Goal: Task Accomplishment & Management: Use online tool/utility

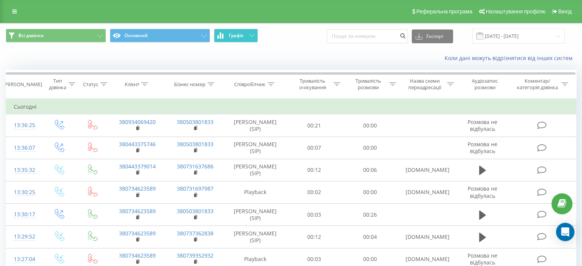
click at [246, 36] on button "Графік" at bounding box center [236, 36] width 44 height 14
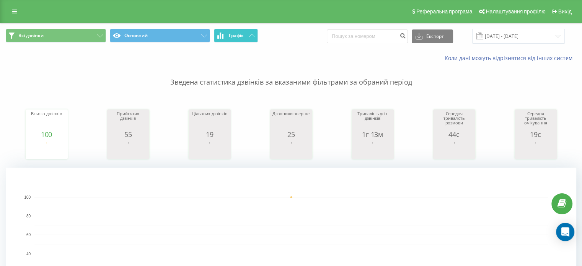
click at [246, 36] on button "Графік" at bounding box center [236, 36] width 44 height 14
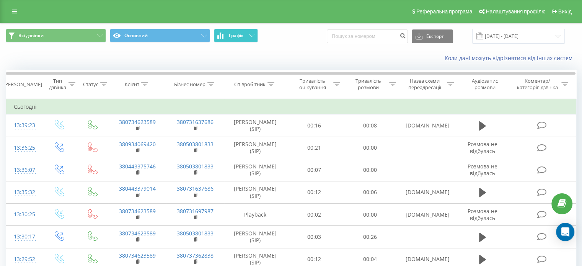
click at [240, 31] on button "Графік" at bounding box center [236, 36] width 44 height 14
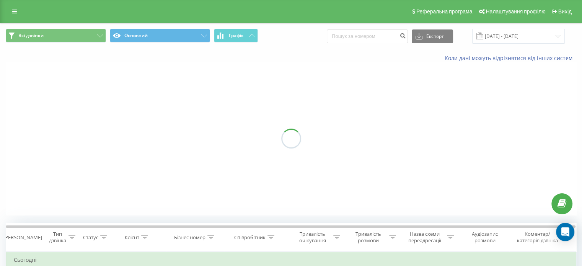
click at [245, 34] on button "Графік" at bounding box center [236, 36] width 44 height 14
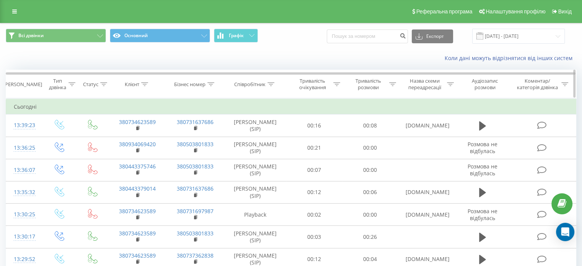
click at [255, 83] on div "Співробітник" at bounding box center [249, 84] width 31 height 7
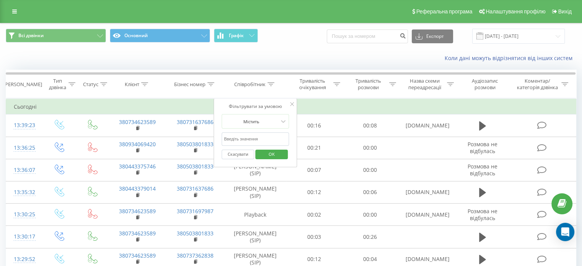
click at [249, 139] on input "text" at bounding box center [255, 138] width 67 height 13
type input "Ольга"
click at [265, 149] on span "OK" at bounding box center [271, 154] width 21 height 12
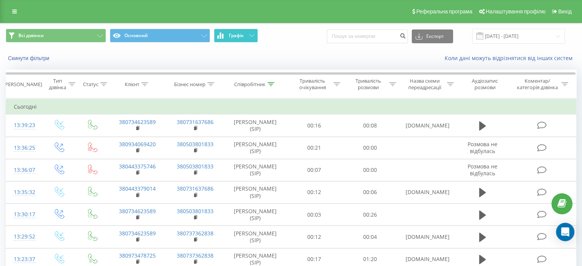
click at [239, 36] on span "Графік" at bounding box center [236, 35] width 15 height 5
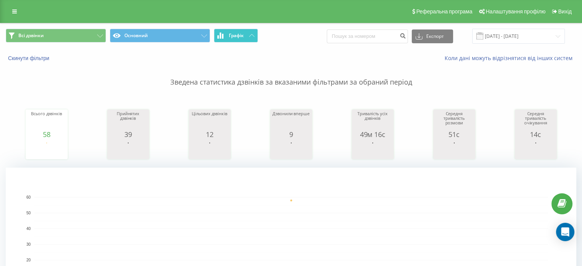
click at [239, 36] on span "Графік" at bounding box center [236, 35] width 15 height 5
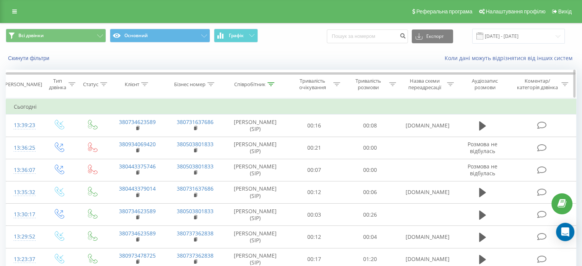
click at [265, 87] on div "Співробітник" at bounding box center [249, 84] width 31 height 7
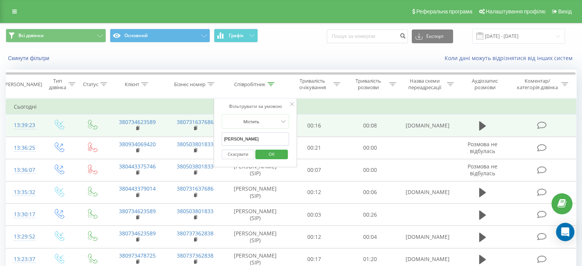
drag, startPoint x: 246, startPoint y: 137, endPoint x: 103, endPoint y: 123, distance: 143.4
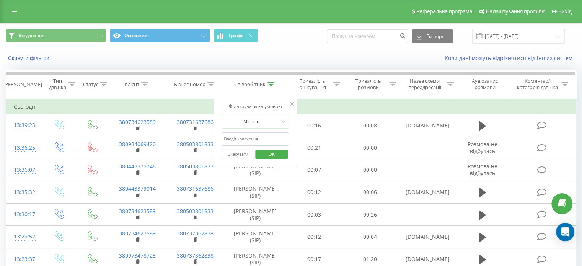
click at [245, 137] on input "text" at bounding box center [255, 138] width 67 height 13
type input "ельміра"
click at [281, 155] on span "OK" at bounding box center [271, 154] width 21 height 12
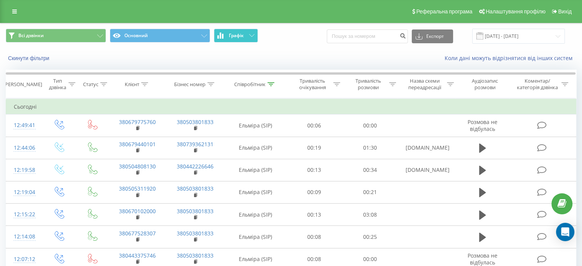
click at [246, 33] on button "Графік" at bounding box center [236, 36] width 44 height 14
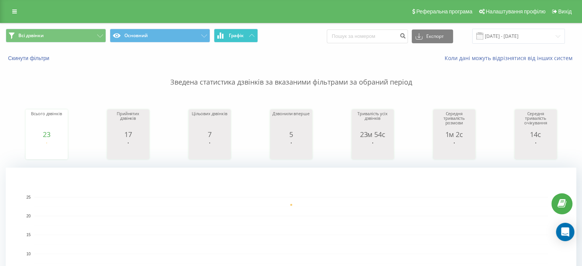
click at [246, 33] on button "Графік" at bounding box center [236, 36] width 44 height 14
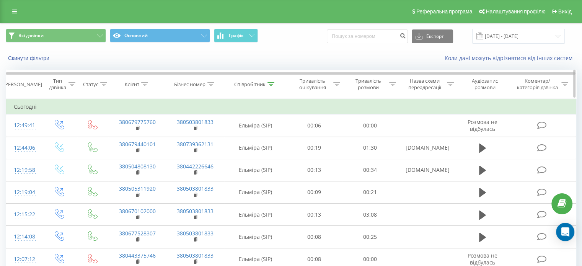
click at [265, 86] on div "Співробітник" at bounding box center [249, 84] width 31 height 7
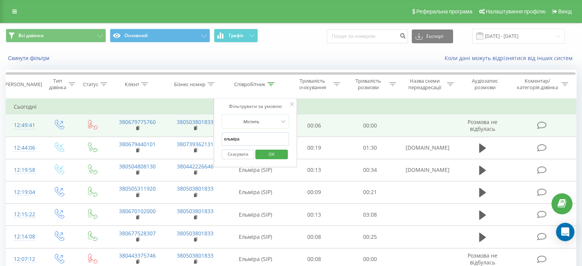
drag, startPoint x: 246, startPoint y: 139, endPoint x: 174, endPoint y: 127, distance: 72.5
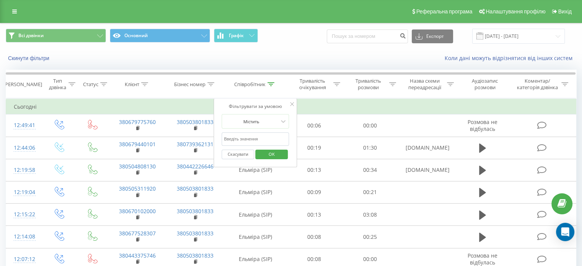
click at [283, 152] on button "OK" at bounding box center [271, 155] width 33 height 10
